Goal: Ask a question

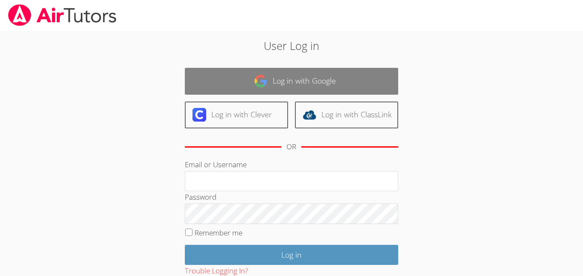
click at [331, 74] on link "Log in with Google" at bounding box center [292, 81] width 214 height 27
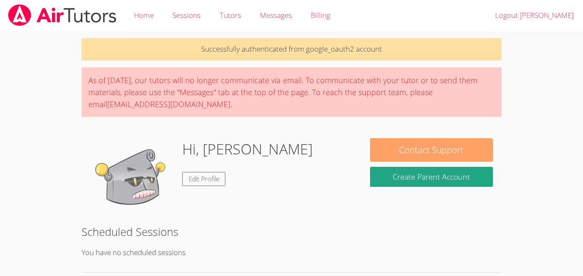
click at [445, 154] on button "Contact Support" at bounding box center [431, 149] width 123 height 23
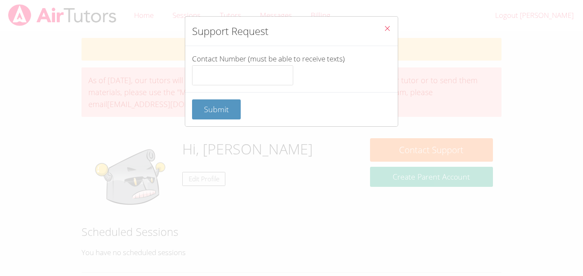
click at [381, 24] on button "Close" at bounding box center [387, 30] width 21 height 26
